Goal: Information Seeking & Learning: Learn about a topic

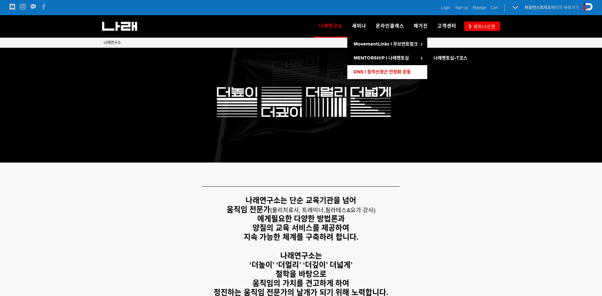
click at [380, 70] on span "DNS l 동적신경근 안정화 운동" at bounding box center [382, 71] width 57 height 5
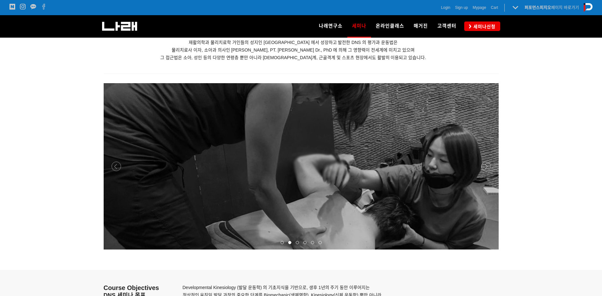
scroll to position [727, 0]
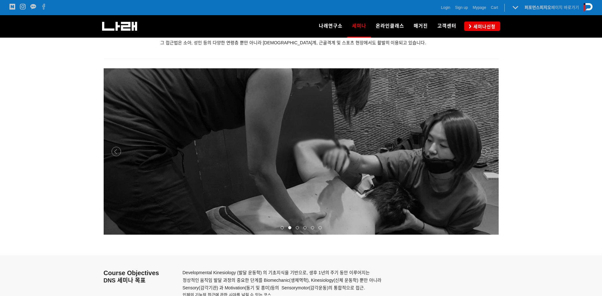
click at [488, 234] on div at bounding box center [301, 234] width 395 height 0
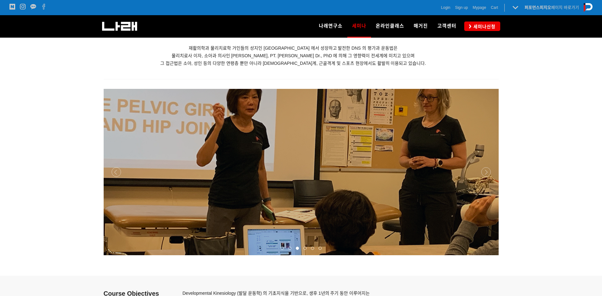
scroll to position [695, 0]
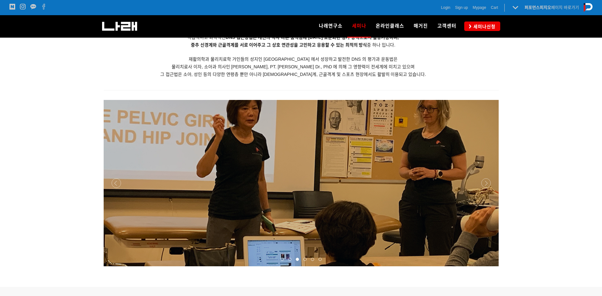
click at [487, 266] on div at bounding box center [301, 266] width 395 height 0
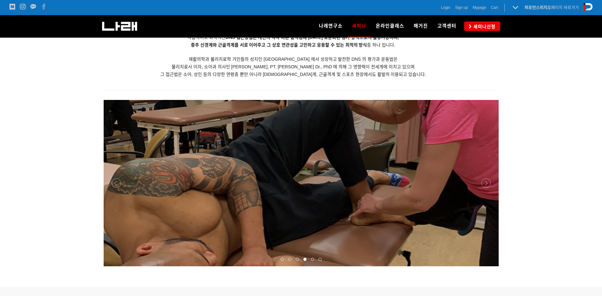
click at [487, 266] on div at bounding box center [301, 266] width 395 height 0
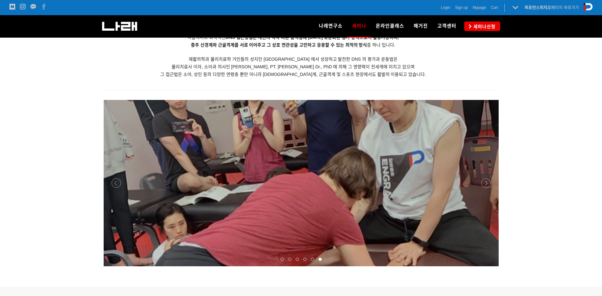
click at [118, 266] on div at bounding box center [301, 266] width 395 height 0
click at [114, 266] on div at bounding box center [301, 266] width 395 height 0
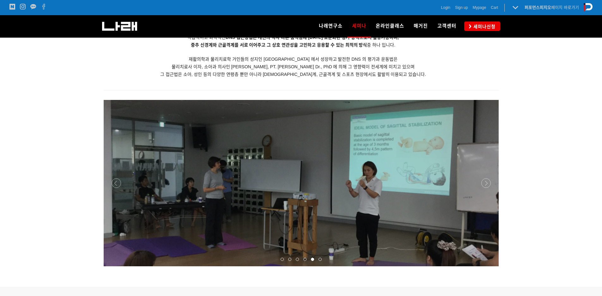
click at [488, 266] on div at bounding box center [301, 266] width 395 height 0
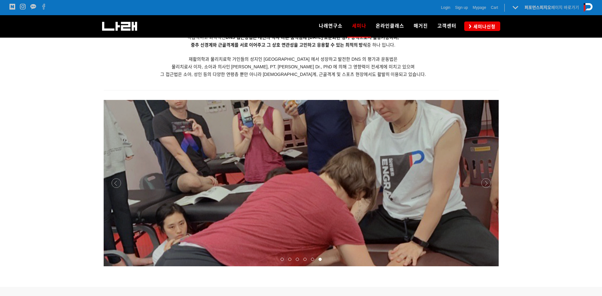
click at [489, 266] on div at bounding box center [301, 266] width 395 height 0
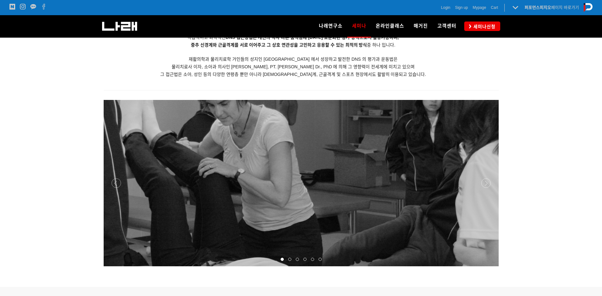
click at [489, 266] on div at bounding box center [301, 266] width 395 height 0
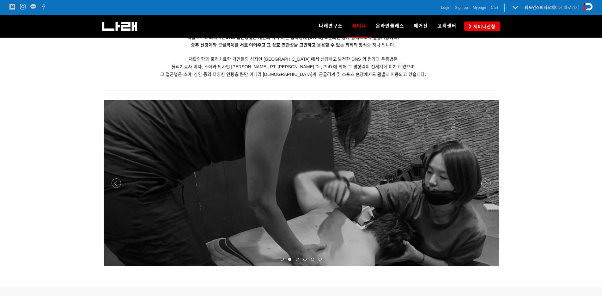
click at [489, 266] on div at bounding box center [301, 266] width 395 height 0
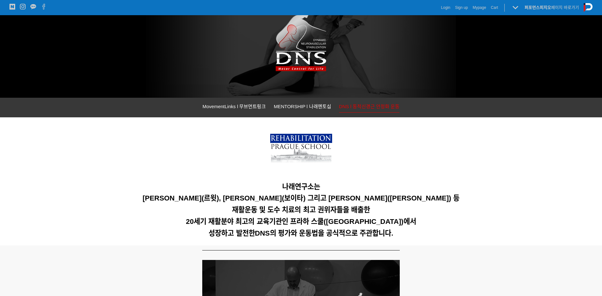
scroll to position [0, 0]
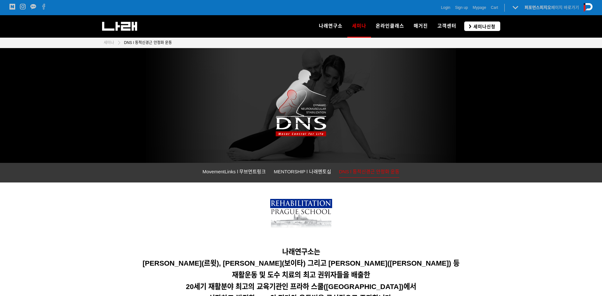
click at [482, 25] on span "세미나신청" at bounding box center [483, 26] width 24 height 6
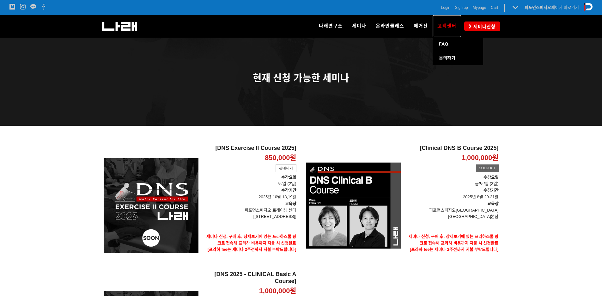
click at [445, 25] on span "고객센터" at bounding box center [446, 26] width 19 height 6
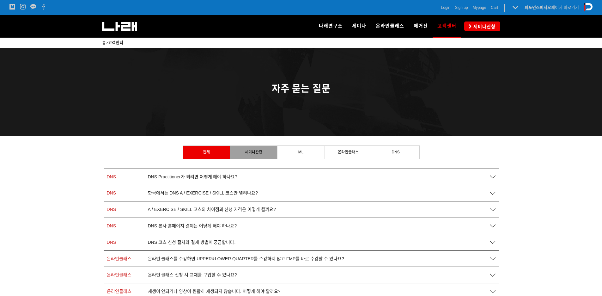
click at [268, 150] on link "세미나관련" at bounding box center [253, 152] width 47 height 13
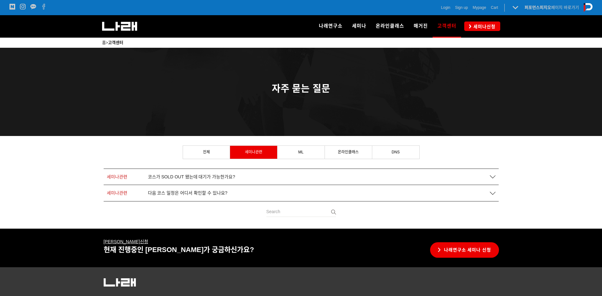
click at [193, 194] on span "다음 코스 일정은 어디서 확인할 수 있나요?" at bounding box center [188, 192] width 80 height 5
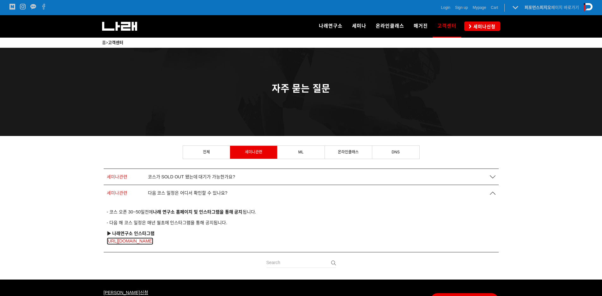
click at [154, 241] on link "https://www.instagram.com/go2narae/" at bounding box center [130, 241] width 47 height 8
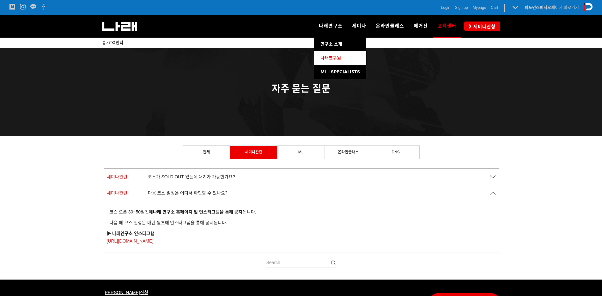
click at [333, 55] on span "나래연구원" at bounding box center [330, 57] width 21 height 5
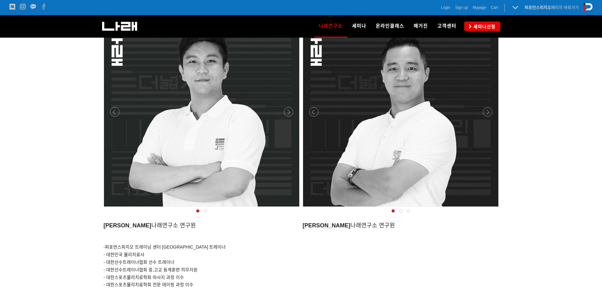
scroll to position [537, 0]
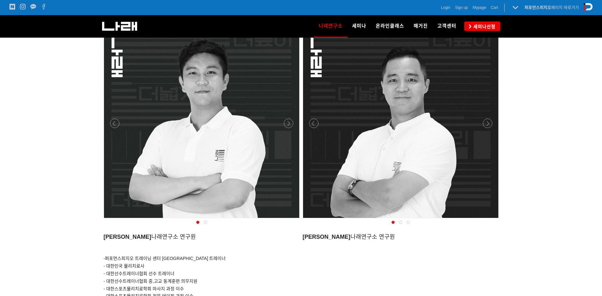
click at [485, 220] on div at bounding box center [400, 220] width 199 height 0
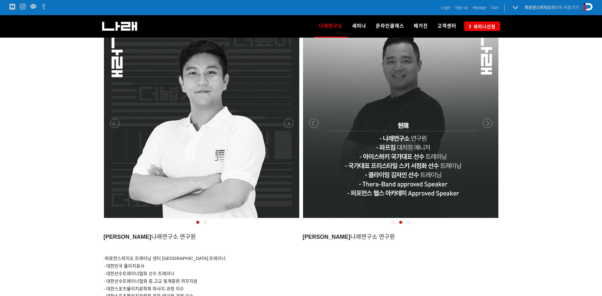
click at [485, 220] on div at bounding box center [400, 220] width 199 height 0
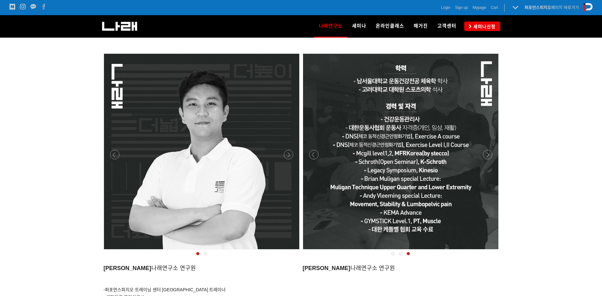
scroll to position [505, 0]
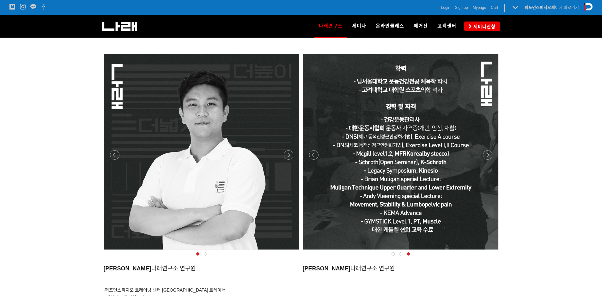
click at [488, 251] on div at bounding box center [400, 251] width 199 height 0
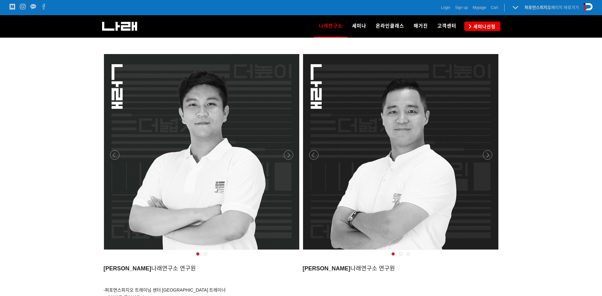
click at [488, 251] on div at bounding box center [400, 251] width 199 height 0
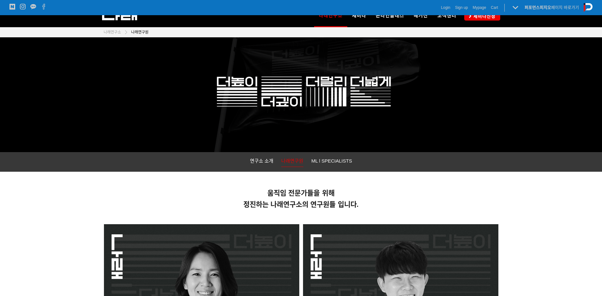
scroll to position [0, 0]
